Goal: Task Accomplishment & Management: Use online tool/utility

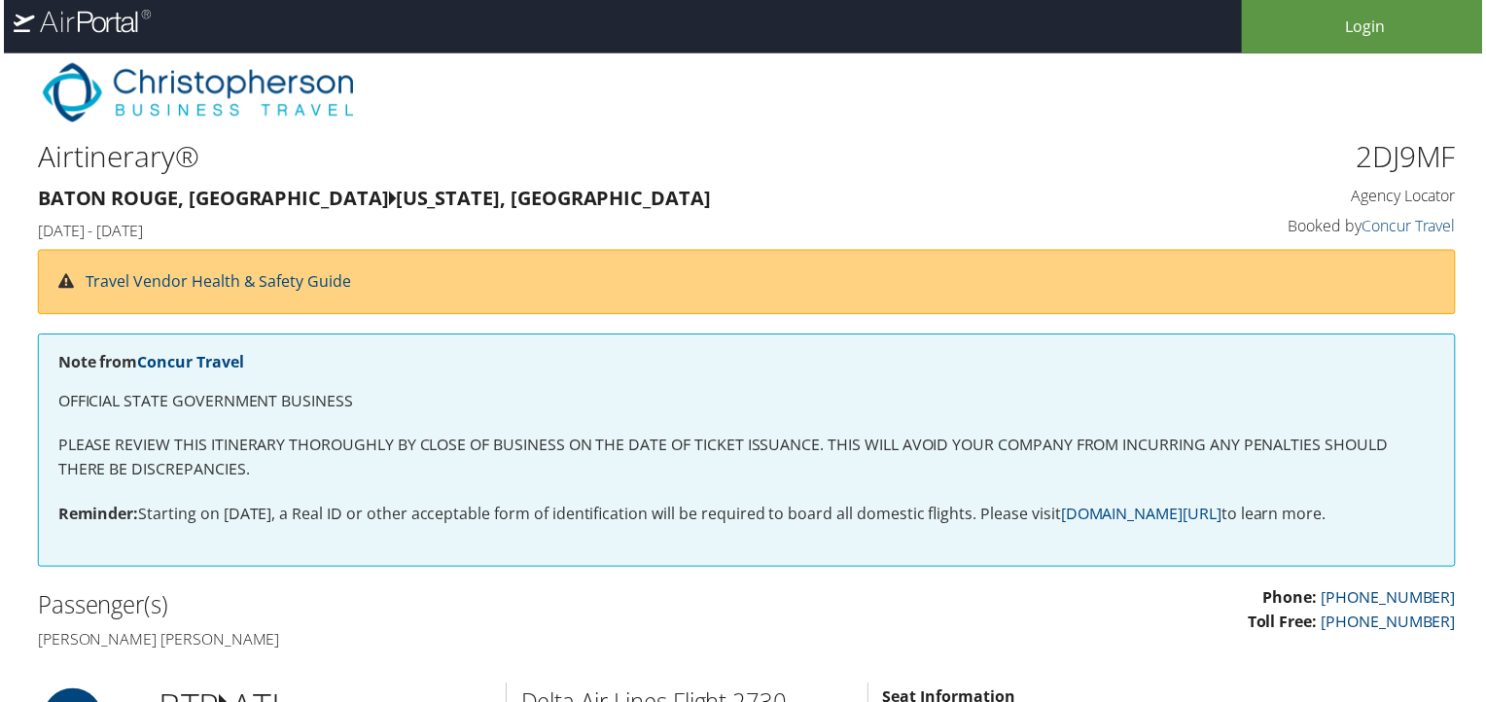
click at [104, 26] on icon at bounding box center [110, 22] width 15 height 19
click at [33, 7] on icon ".cls-1,.cls-4{fill:#fff;}.cls-2{mask:url(#mask);}.cls-3{opacity:0.3;}.cls-4{fil…" at bounding box center [74, 22] width 148 height 44
click at [1376, 32] on link "Login" at bounding box center [1369, 26] width 249 height 53
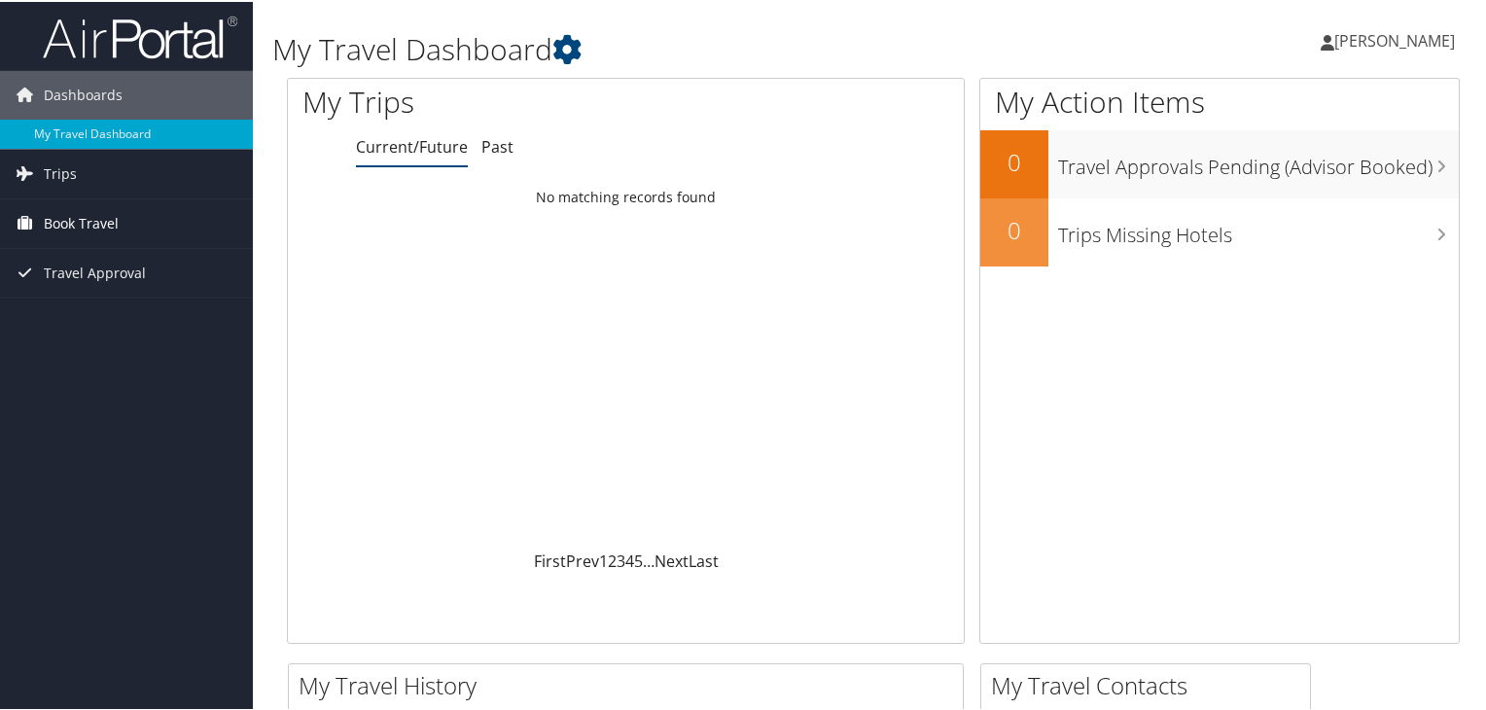
click at [88, 221] on span "Book Travel" at bounding box center [81, 221] width 75 height 49
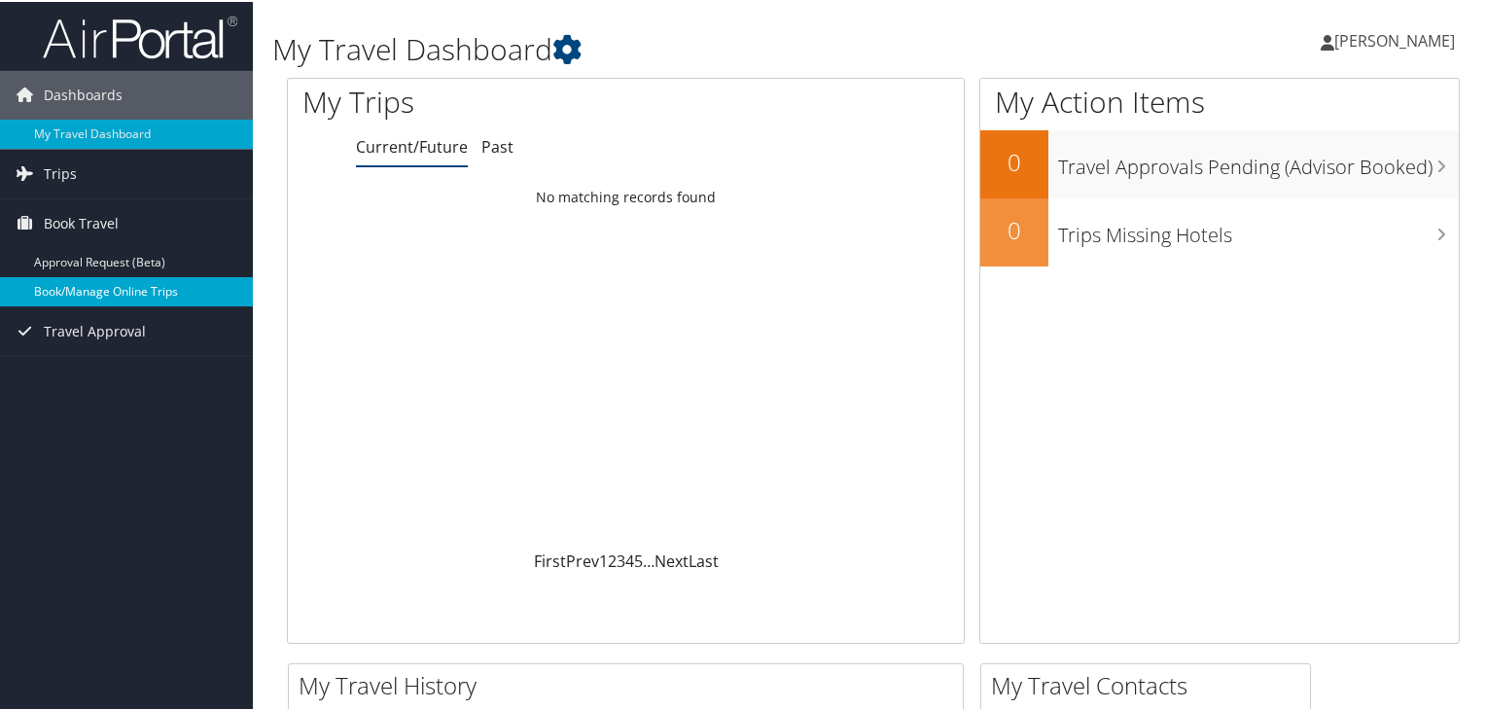
click at [150, 286] on link "Book/Manage Online Trips" at bounding box center [126, 289] width 253 height 29
